Goal: Navigation & Orientation: Find specific page/section

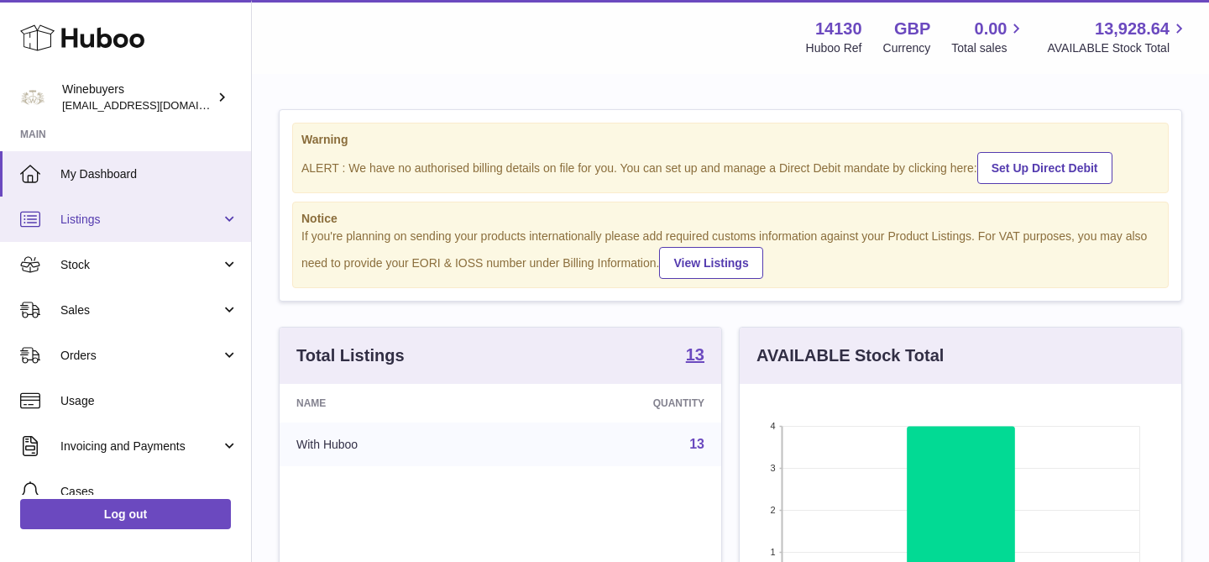
click at [118, 227] on span "Listings" at bounding box center [140, 220] width 160 height 16
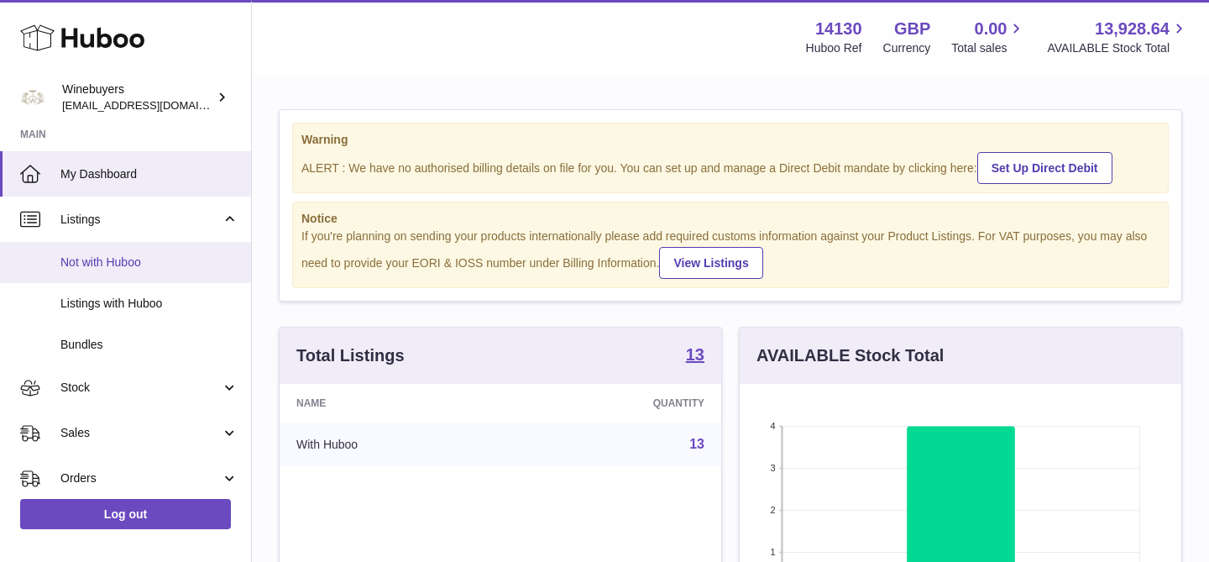
click at [118, 257] on span "Not with Huboo" at bounding box center [149, 262] width 178 height 16
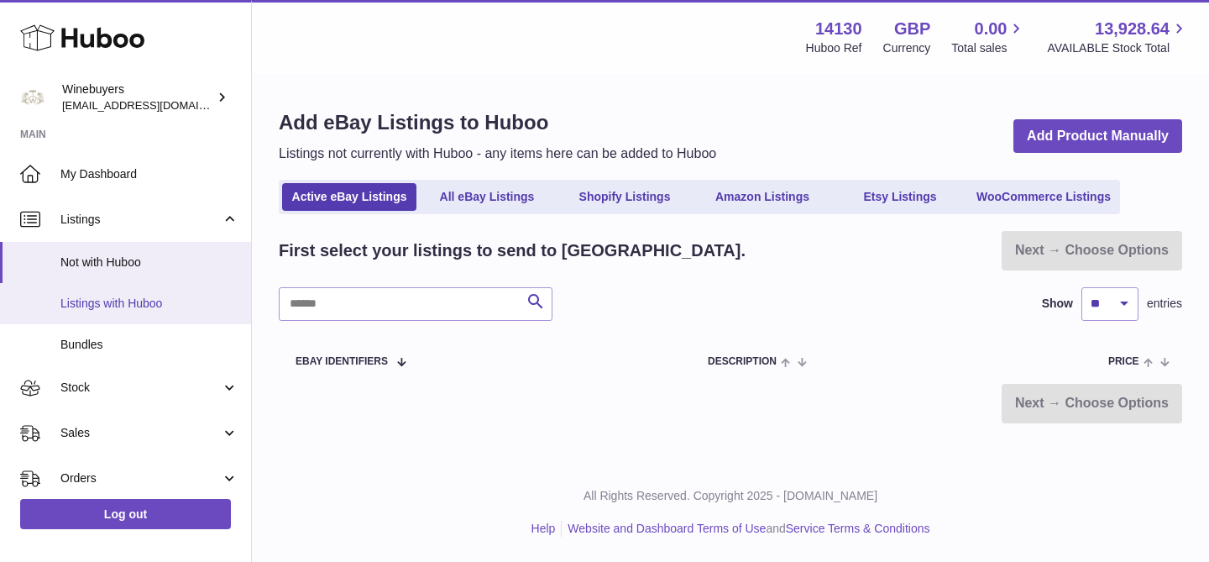
scroll to position [81, 0]
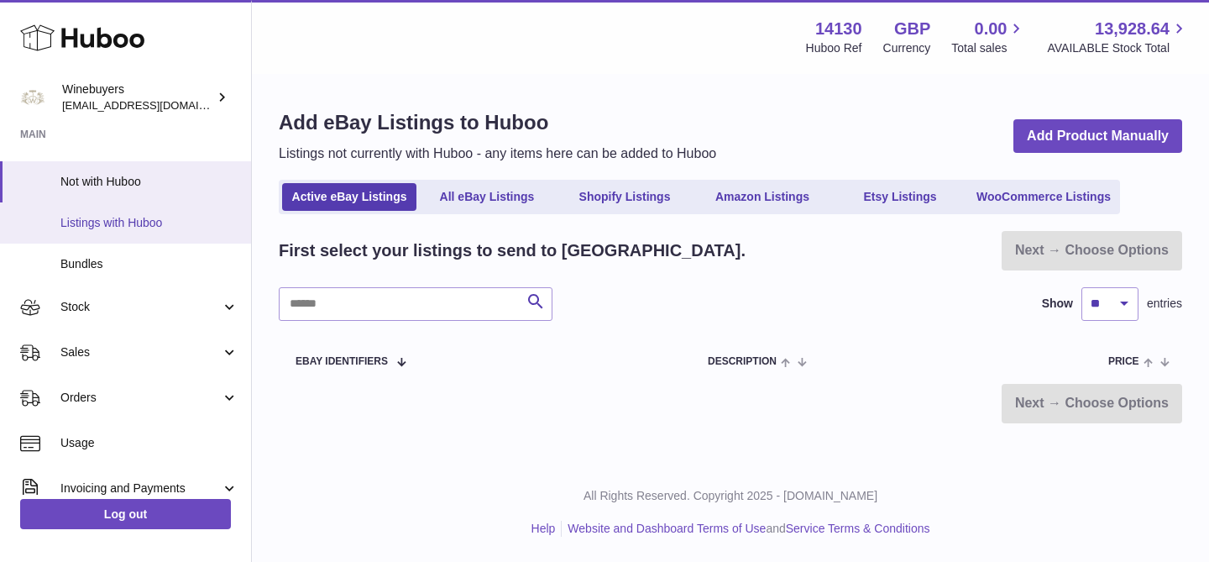
click at [113, 215] on span "Listings with Huboo" at bounding box center [149, 223] width 178 height 16
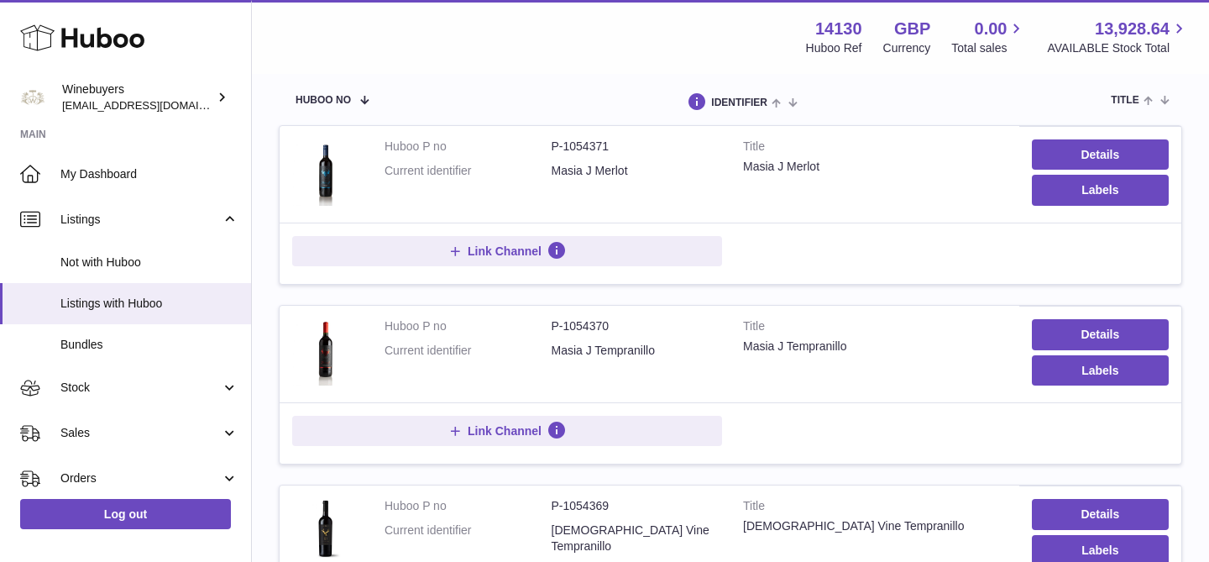
scroll to position [217, 0]
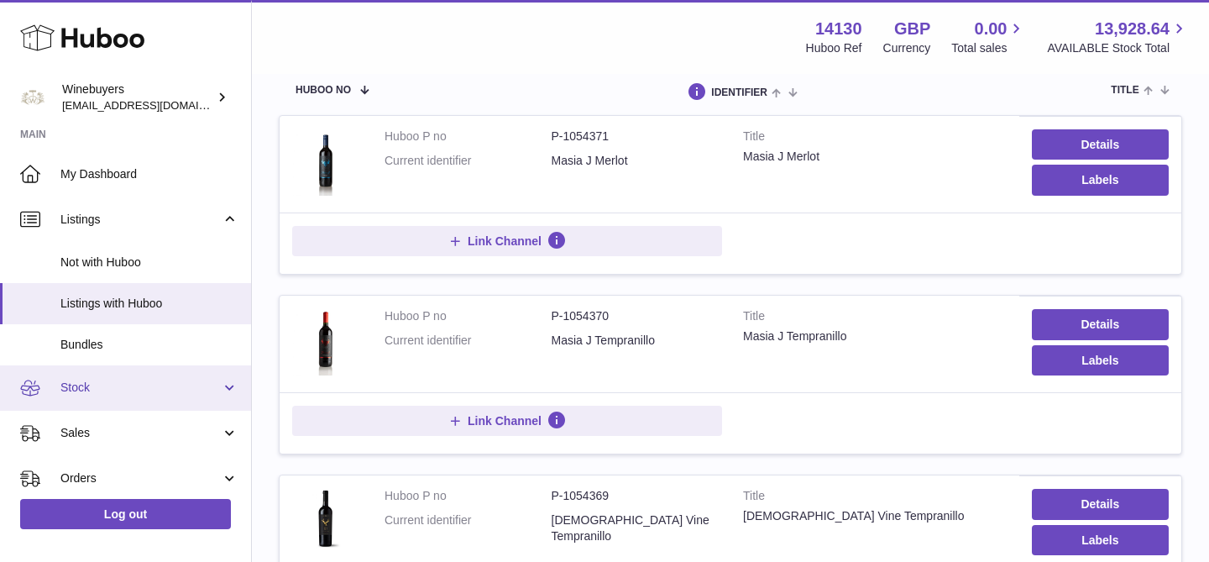
click at [139, 381] on span "Stock" at bounding box center [140, 388] width 160 height 16
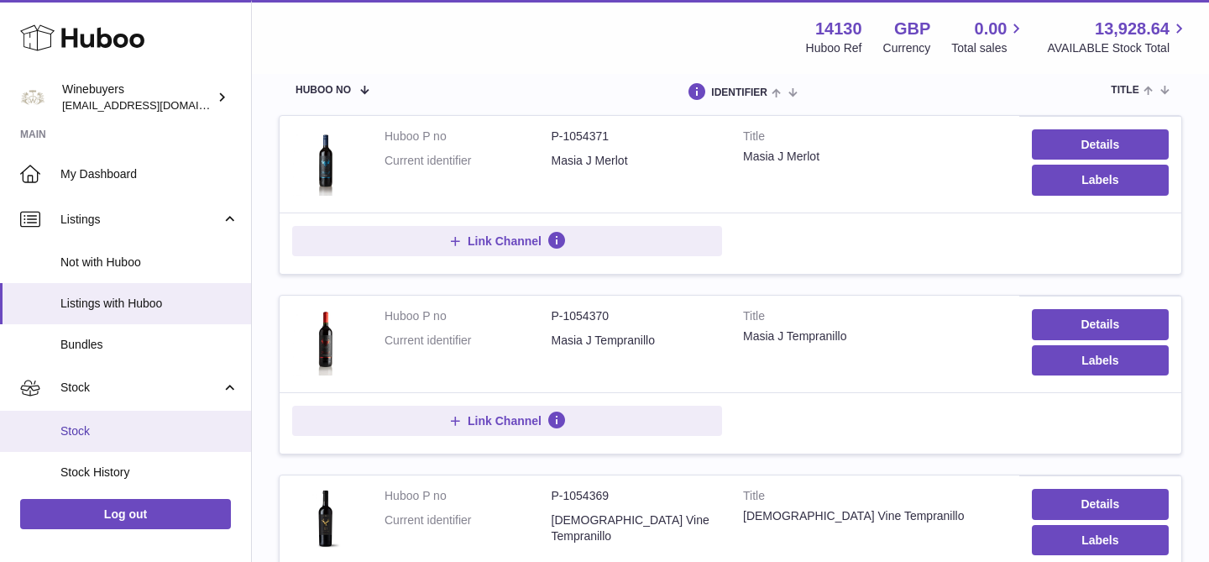
click at [128, 423] on span "Stock" at bounding box center [149, 431] width 178 height 16
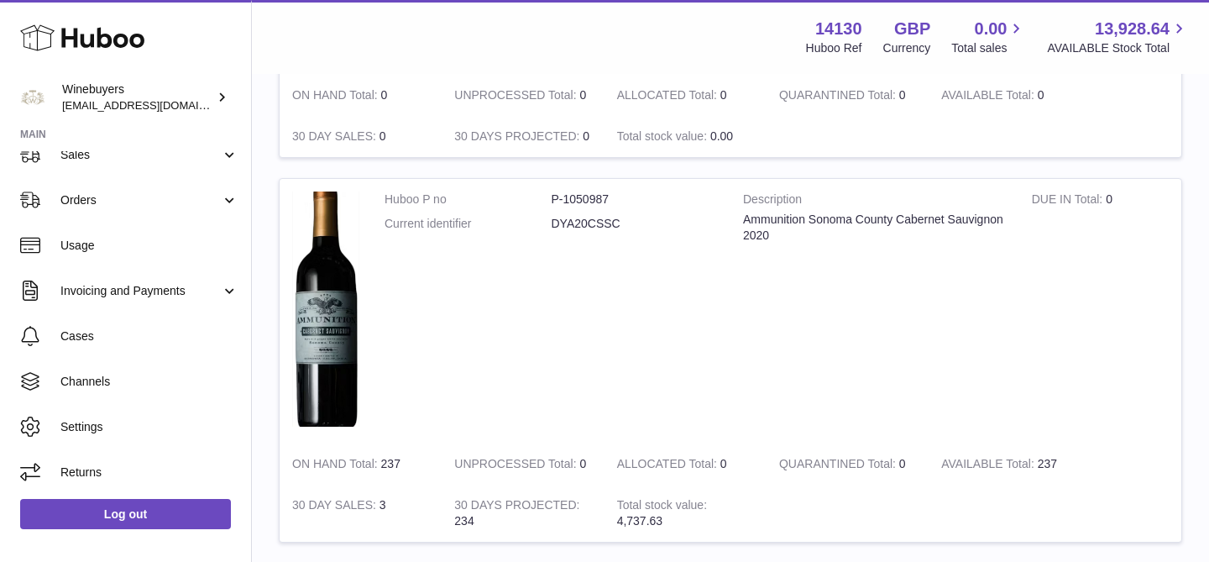
scroll to position [2149, 0]
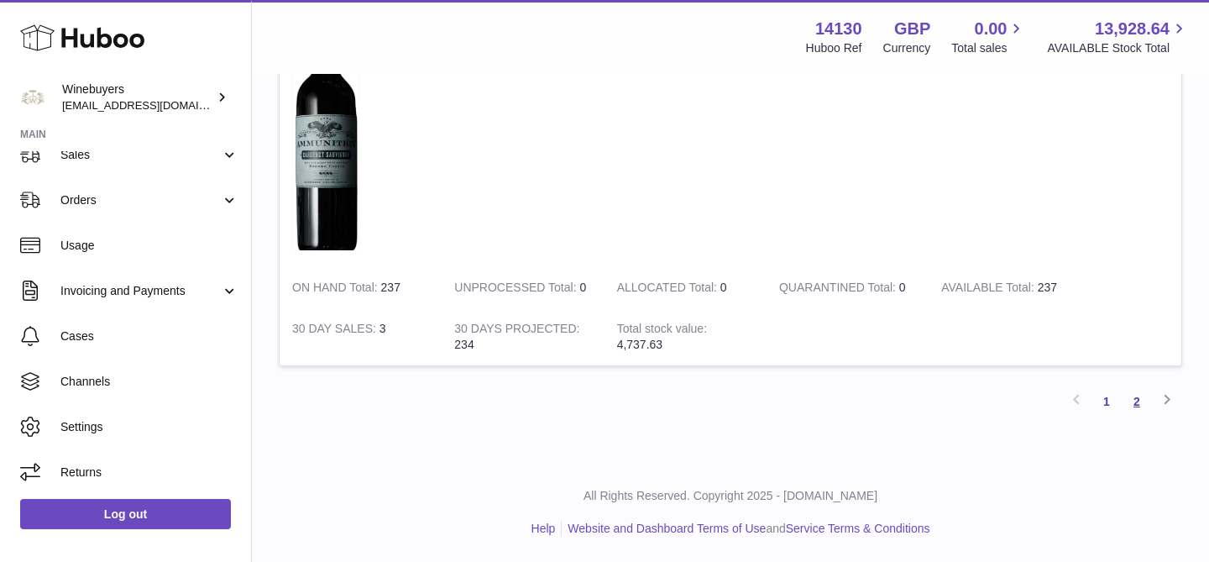
click at [1148, 406] on link "2" at bounding box center [1137, 401] width 30 height 30
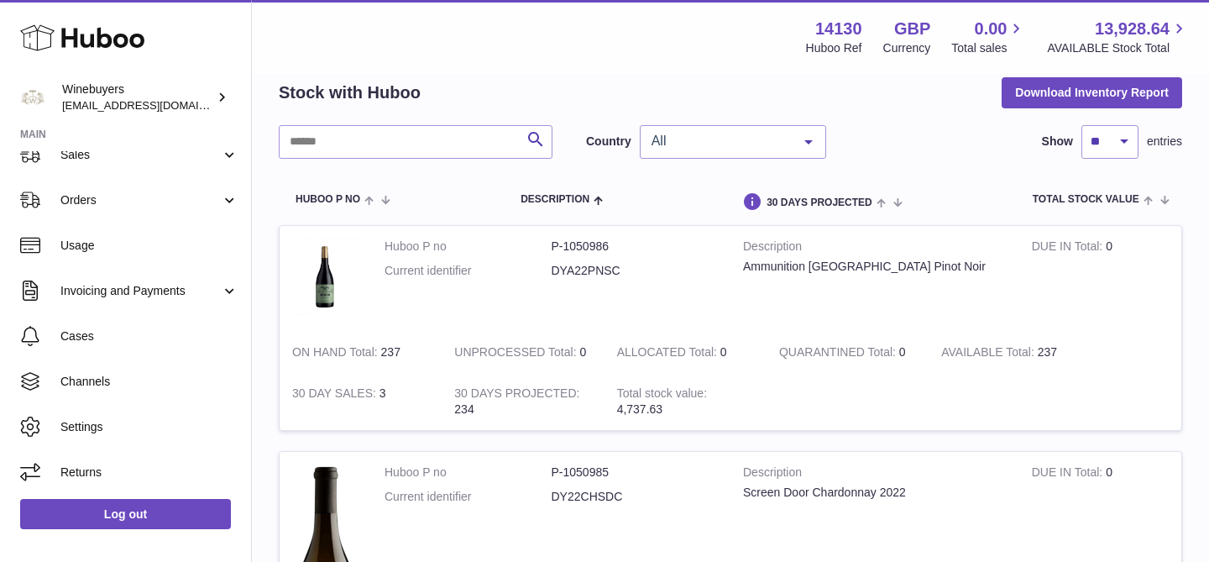
scroll to position [684, 0]
